Goal: Check status

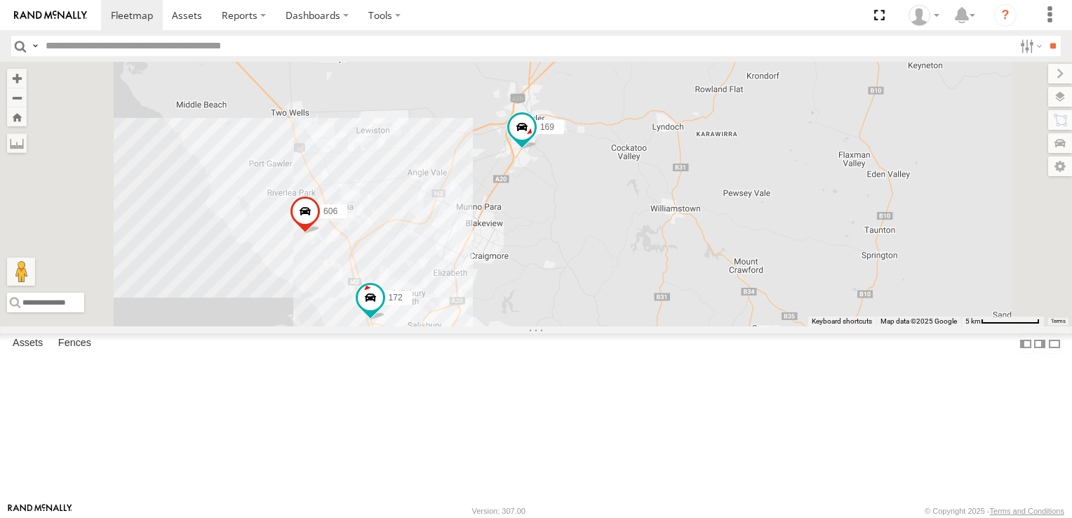
drag, startPoint x: 614, startPoint y: 417, endPoint x: 704, endPoint y: 316, distance: 134.6
click at [704, 316] on div "169 172 606" at bounding box center [536, 194] width 1072 height 264
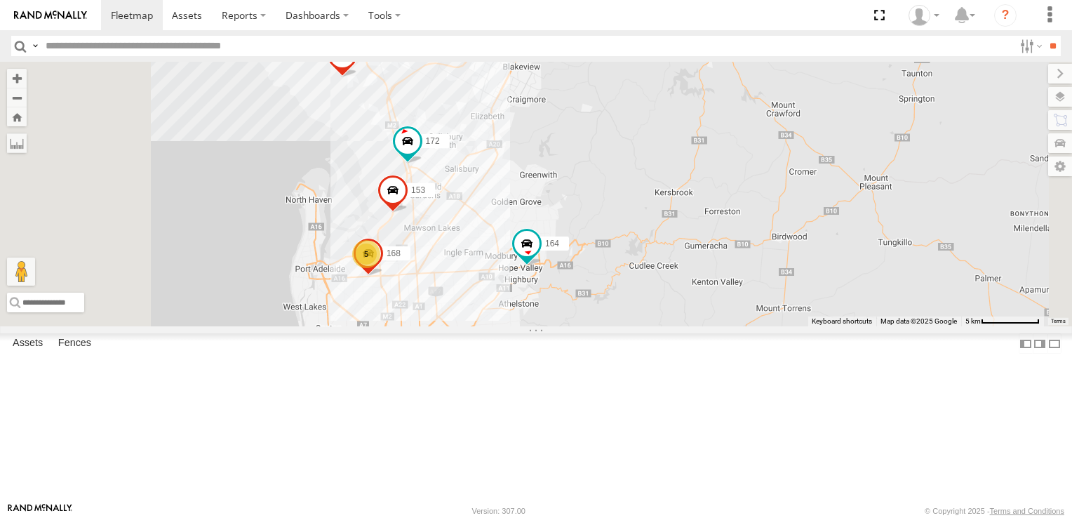
drag, startPoint x: 779, startPoint y: 389, endPoint x: 821, endPoint y: 227, distance: 166.6
click at [821, 227] on div "169 172 606 5 153 168 164" at bounding box center [536, 194] width 1072 height 264
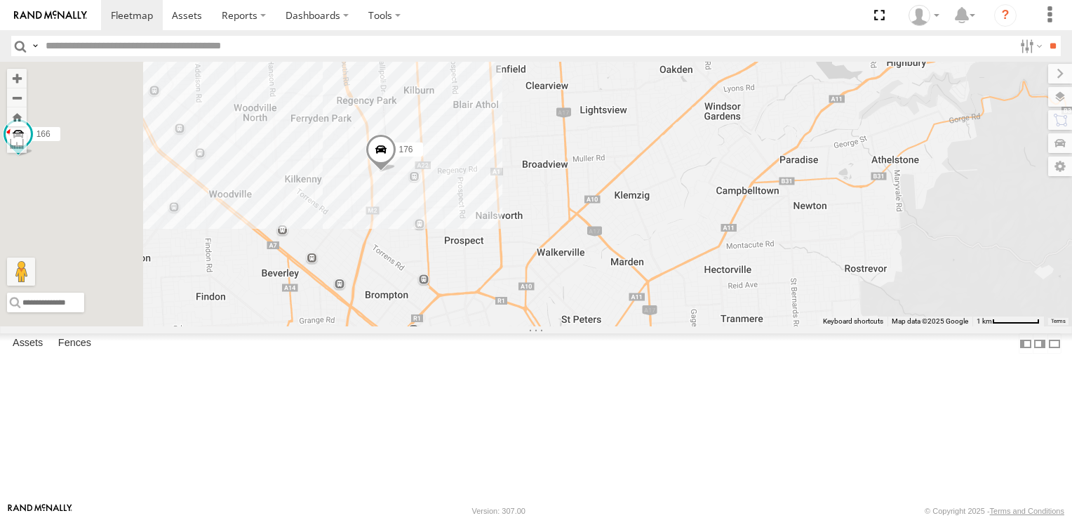
drag, startPoint x: 450, startPoint y: 330, endPoint x: 774, endPoint y: 348, distance: 325.3
click at [774, 326] on div "169 172 606 153 168 164 178 176 166 165" at bounding box center [536, 194] width 1072 height 264
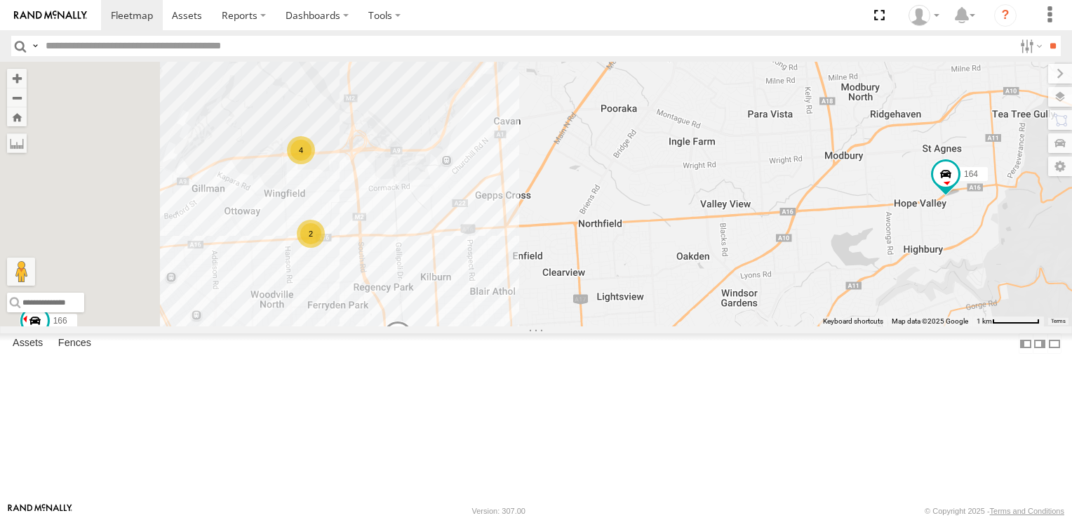
drag, startPoint x: 488, startPoint y: 258, endPoint x: 516, endPoint y: 389, distance: 133.5
click at [509, 326] on div "169 172 606 153 164 178 176 166 165 4 2" at bounding box center [536, 194] width 1072 height 264
click at [325, 246] on div "2" at bounding box center [311, 231] width 28 height 28
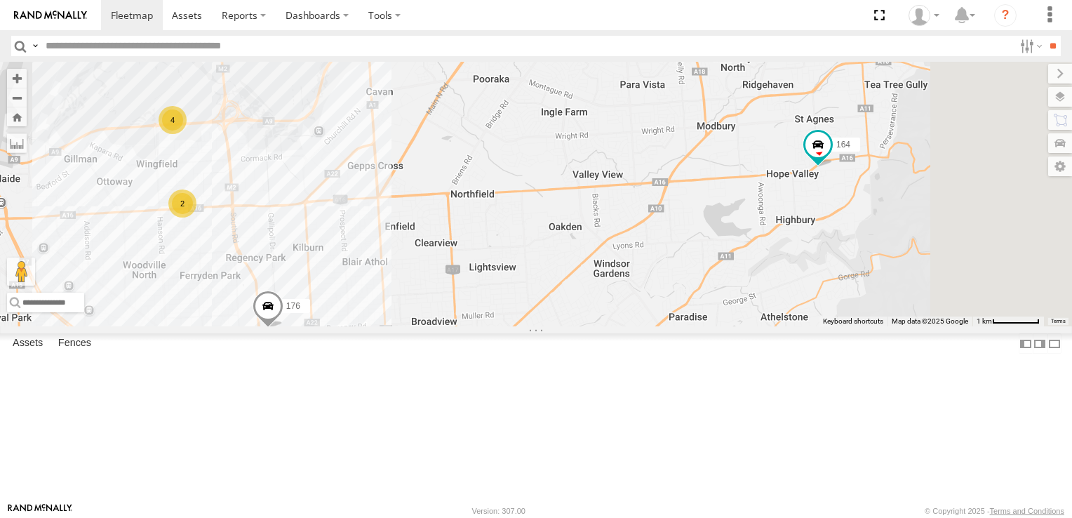
drag, startPoint x: 906, startPoint y: 325, endPoint x: 490, endPoint y: 207, distance: 432.3
click at [490, 207] on div "169 606 164 178 176 166 165 4 2" at bounding box center [536, 194] width 1072 height 264
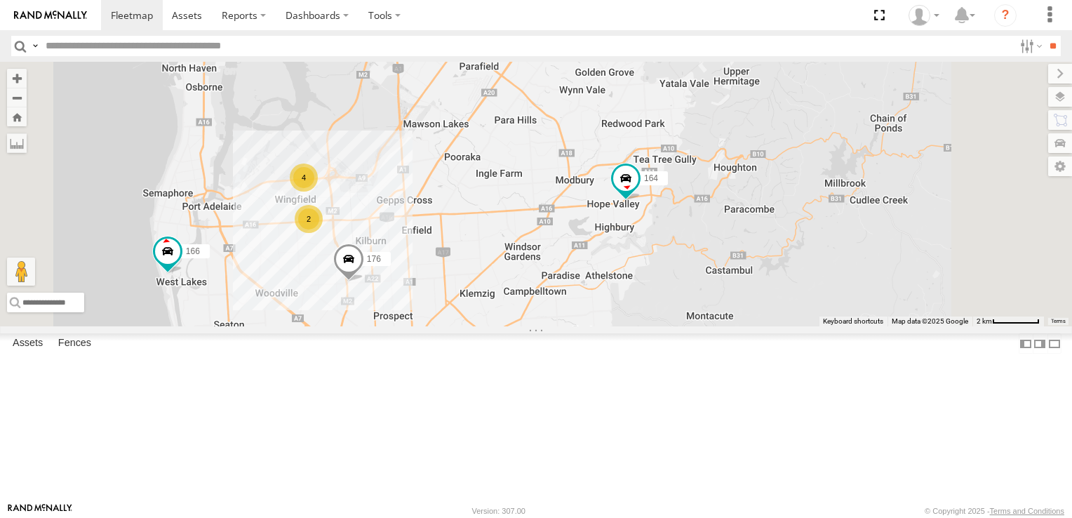
click at [399, 24] on div "2" at bounding box center [385, 10] width 28 height 28
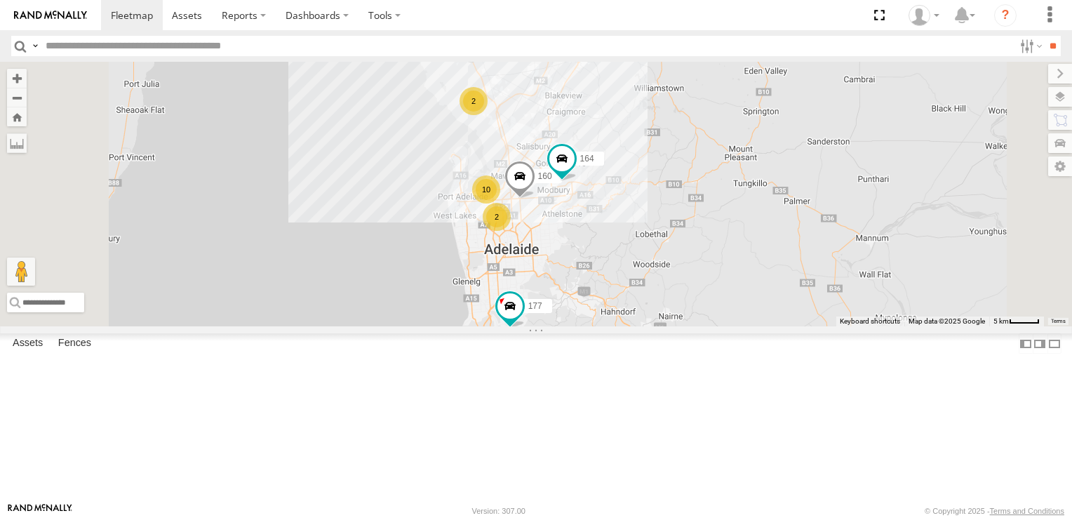
click at [0, 0] on div "×" at bounding box center [0, 0] width 0 height 0
click at [0, 0] on label "×" at bounding box center [0, 0] width 0 height 0
